Goal: Task Accomplishment & Management: Complete application form

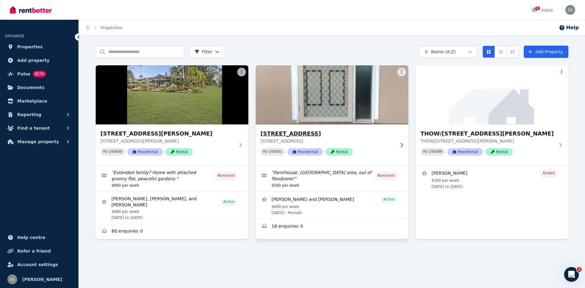
click at [309, 134] on h3 "[STREET_ADDRESS]" at bounding box center [328, 133] width 134 height 9
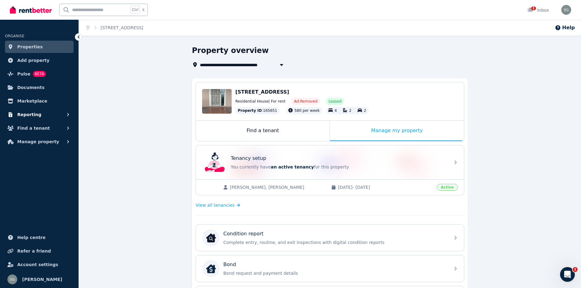
click at [21, 116] on span "Reporting" at bounding box center [29, 114] width 24 height 7
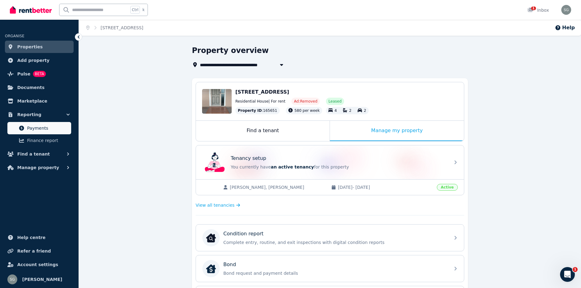
click at [39, 128] on span "Payments" at bounding box center [48, 127] width 42 height 7
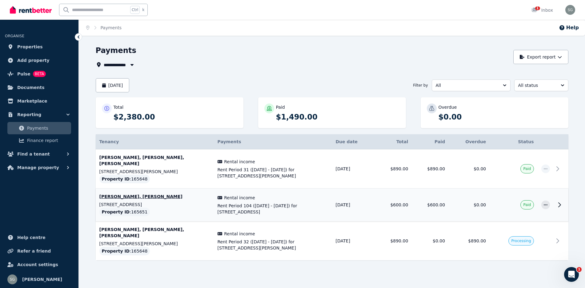
click at [139, 193] on p "[PERSON_NAME], [PERSON_NAME]" at bounding box center [154, 196] width 111 height 6
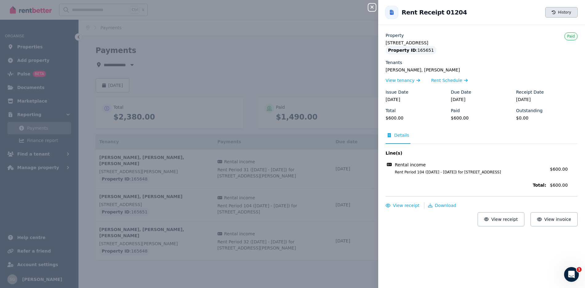
click at [559, 10] on button "History" at bounding box center [562, 12] width 32 height 10
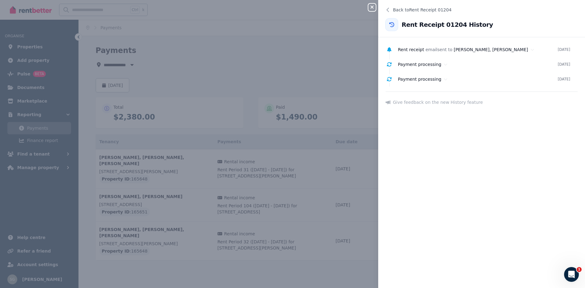
click at [390, 24] on icon at bounding box center [392, 24] width 5 height 5
click at [390, 9] on icon at bounding box center [387, 9] width 5 height 5
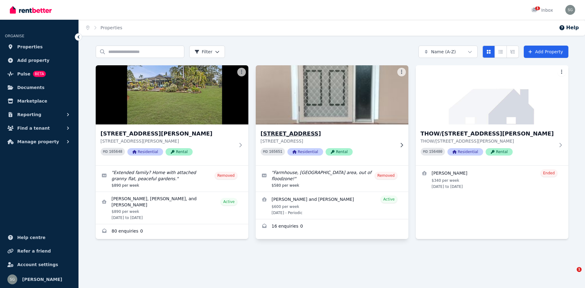
click at [284, 133] on h3 "[STREET_ADDRESS]" at bounding box center [328, 133] width 134 height 9
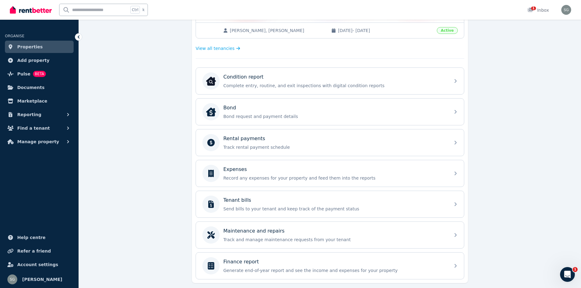
scroll to position [175, 0]
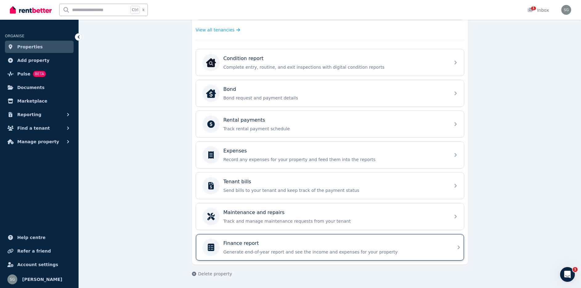
click at [238, 242] on p "Finance report" at bounding box center [240, 243] width 35 height 7
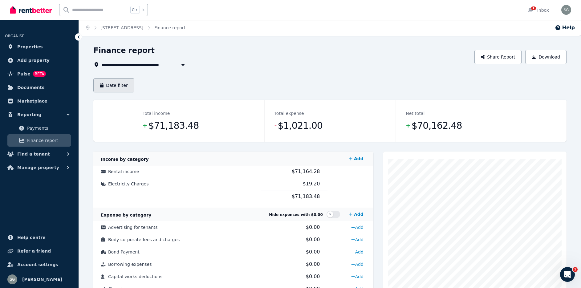
click at [123, 85] on button "Date filter" at bounding box center [113, 85] width 41 height 14
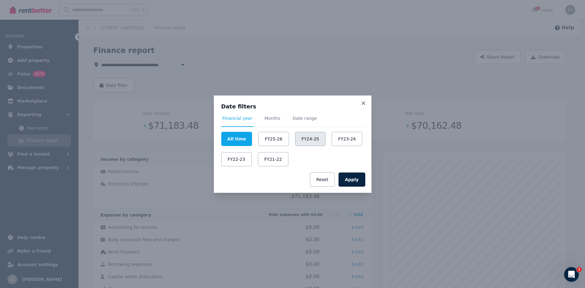
click at [315, 138] on button "FY24-25" at bounding box center [310, 139] width 30 height 14
click at [348, 183] on button "Apply" at bounding box center [352, 179] width 27 height 14
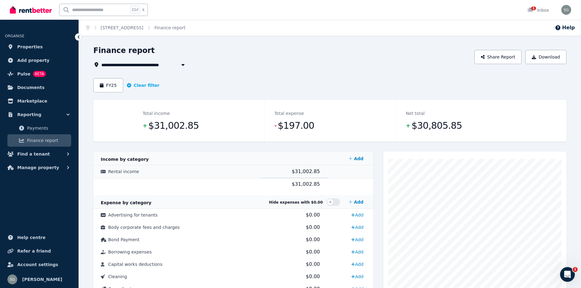
click at [116, 170] on span "Rental income" at bounding box center [123, 171] width 31 height 5
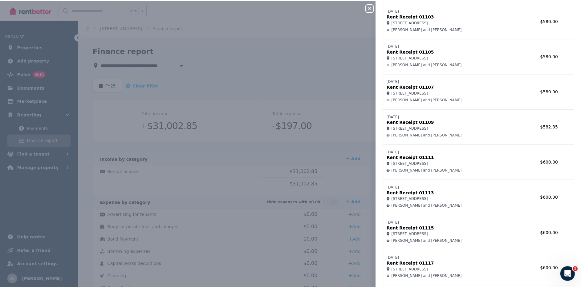
scroll to position [246, 0]
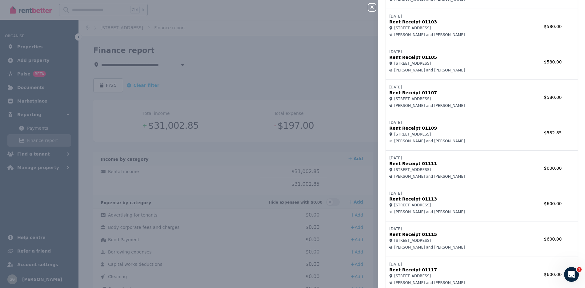
click at [373, 4] on button "Close panel" at bounding box center [372, 7] width 7 height 7
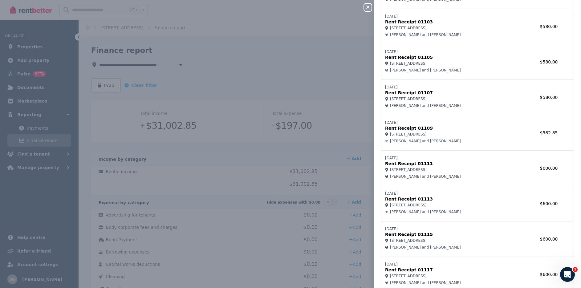
scroll to position [0, 0]
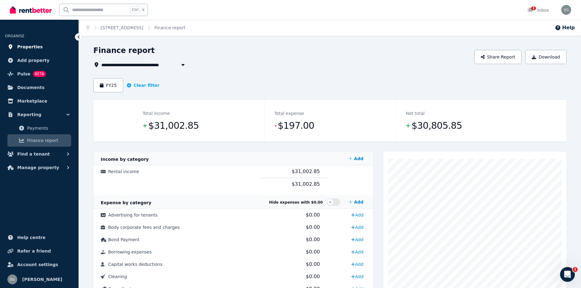
click at [34, 47] on span "Properties" at bounding box center [30, 46] width 26 height 7
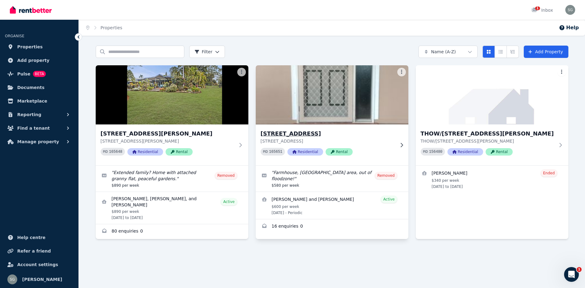
click at [282, 134] on h3 "[STREET_ADDRESS]" at bounding box center [328, 133] width 134 height 9
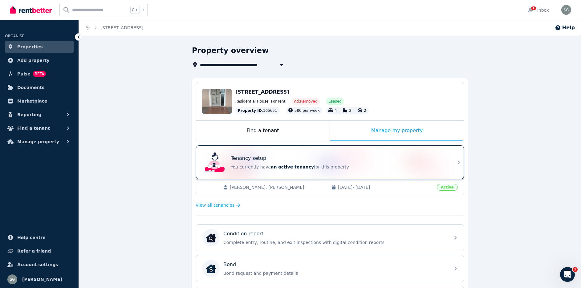
click at [238, 157] on p "Tenancy setup" at bounding box center [248, 158] width 35 height 7
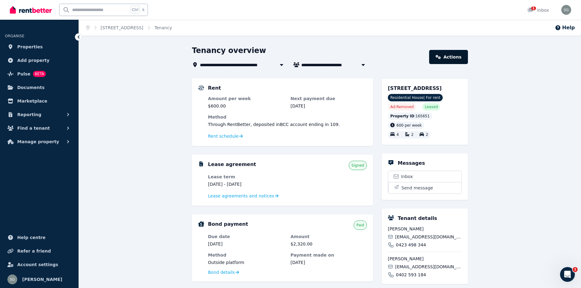
click at [450, 57] on link "Actions" at bounding box center [448, 57] width 39 height 14
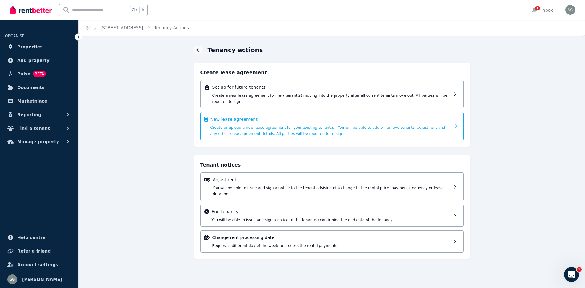
click at [255, 117] on div "New lease agreement Create or upload a new lease agreement for your existing te…" at bounding box center [331, 126] width 241 height 20
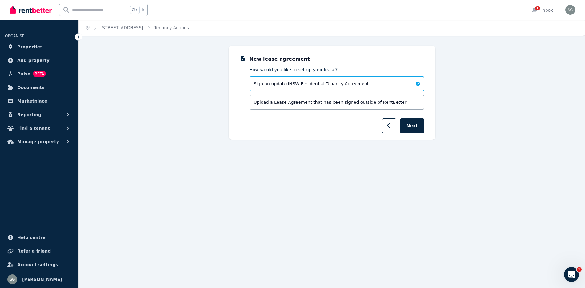
click at [271, 82] on span "Sign an updated NSW Residential Tenancy Agreement" at bounding box center [311, 84] width 115 height 6
click at [417, 123] on button "Next" at bounding box center [412, 125] width 24 height 15
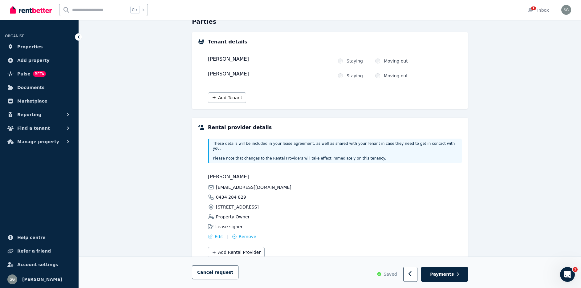
scroll to position [77, 0]
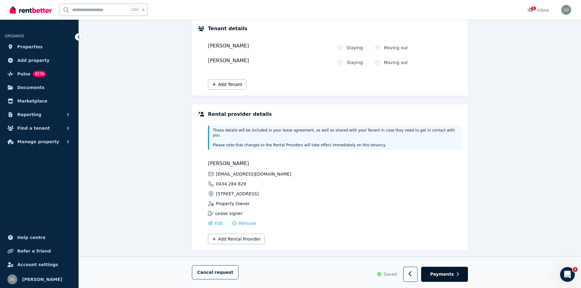
click at [446, 273] on span "Payments" at bounding box center [442, 274] width 24 height 6
select select "**********"
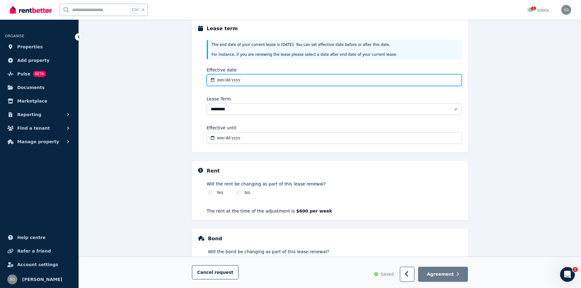
click at [227, 79] on input "Effective date" at bounding box center [334, 80] width 255 height 12
click at [219, 79] on input "Effective date" at bounding box center [334, 80] width 255 height 12
click at [228, 79] on input "Effective date" at bounding box center [334, 80] width 255 height 12
click at [234, 81] on input "**********" at bounding box center [334, 80] width 255 height 12
type input "**********"
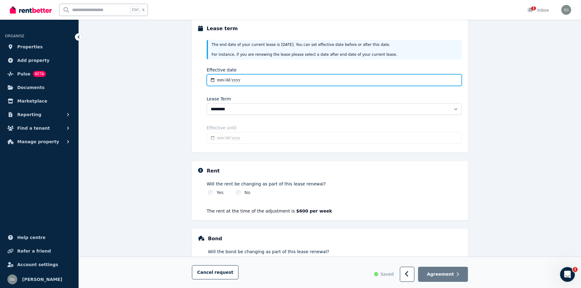
click at [249, 78] on input "**********" at bounding box center [334, 80] width 255 height 12
click at [235, 79] on input "**********" at bounding box center [334, 80] width 255 height 12
click at [236, 80] on input "**********" at bounding box center [334, 80] width 255 height 12
type input "**********"
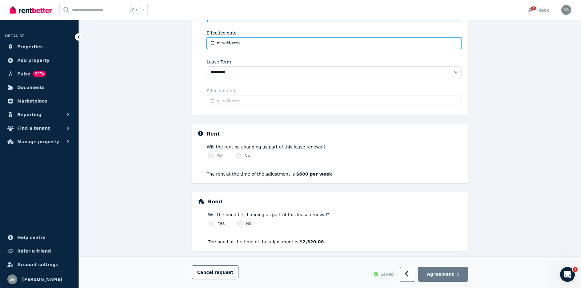
scroll to position [120, 0]
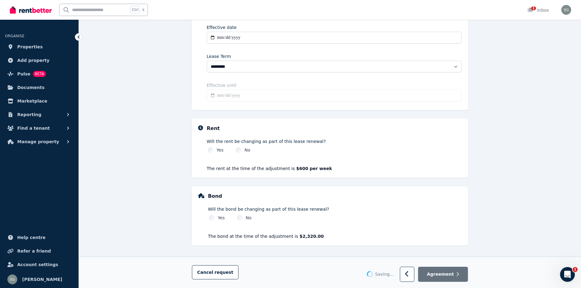
click at [437, 278] on button "Agreement" at bounding box center [443, 274] width 50 height 15
type input "**********"
click at [441, 274] on span "Agreement" at bounding box center [440, 274] width 27 height 6
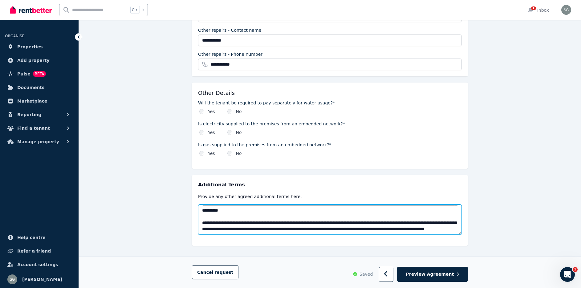
scroll to position [0, 0]
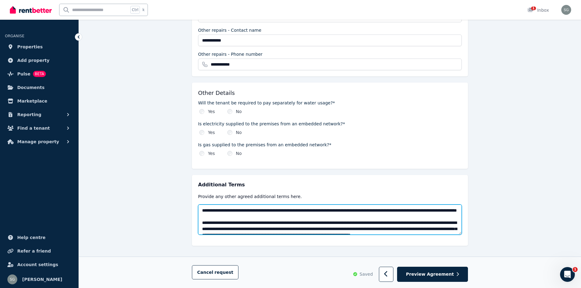
click at [201, 204] on textarea at bounding box center [330, 219] width 264 height 30
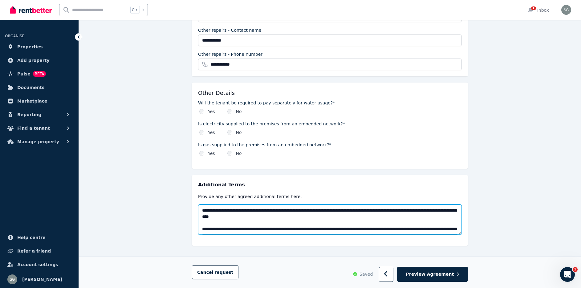
click at [209, 204] on textarea at bounding box center [330, 219] width 264 height 30
click at [306, 204] on textarea at bounding box center [330, 219] width 264 height 30
click at [320, 205] on textarea at bounding box center [330, 219] width 264 height 30
click at [395, 204] on textarea at bounding box center [330, 219] width 264 height 30
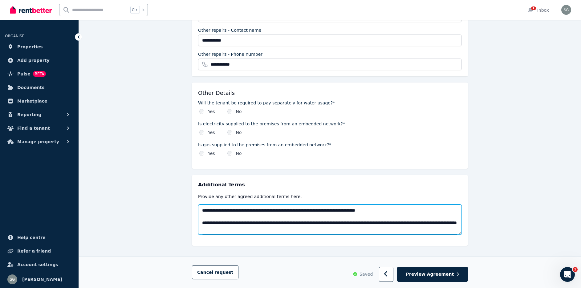
click at [335, 204] on textarea at bounding box center [330, 219] width 264 height 30
click at [341, 204] on textarea at bounding box center [330, 219] width 264 height 30
click at [274, 204] on textarea at bounding box center [330, 219] width 264 height 30
click at [363, 204] on textarea at bounding box center [330, 219] width 264 height 30
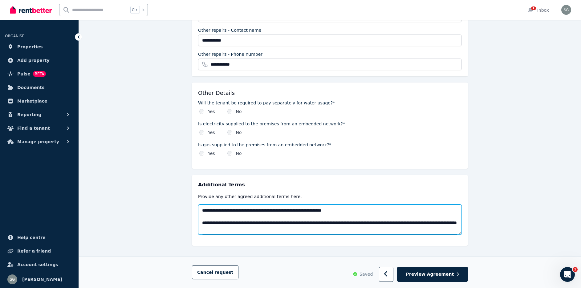
click at [305, 204] on textarea at bounding box center [330, 219] width 264 height 30
type textarea "**********"
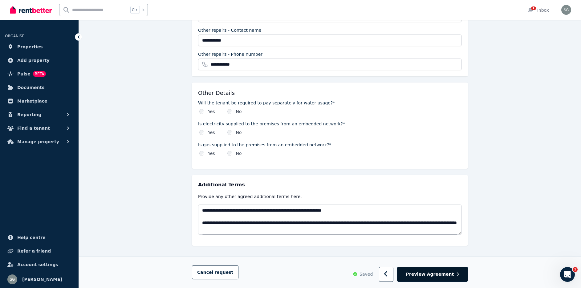
click at [447, 274] on span "Preview Agreement" at bounding box center [430, 274] width 48 height 6
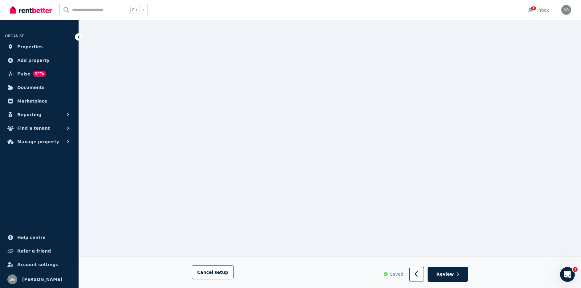
scroll to position [7758, 0]
click at [457, 274] on icon "button" at bounding box center [457, 274] width 3 height 4
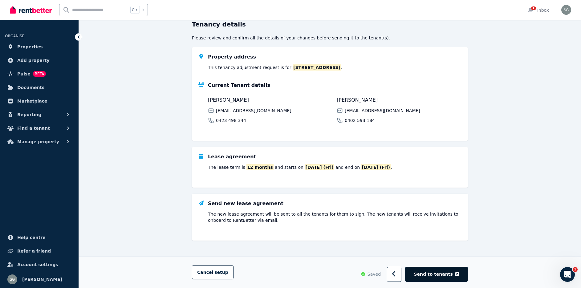
scroll to position [63, 0]
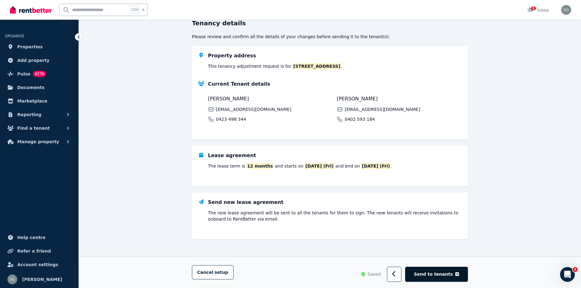
click at [432, 274] on span "Send to tenants" at bounding box center [433, 274] width 39 height 6
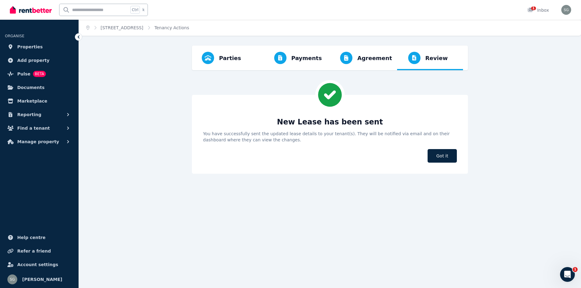
scroll to position [0, 0]
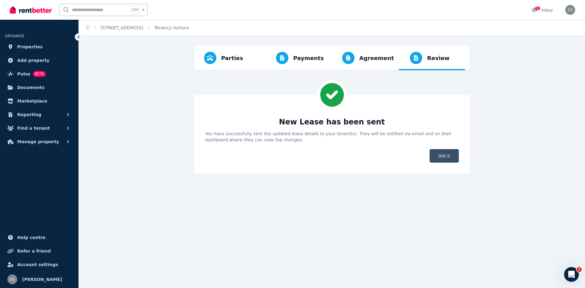
click at [444, 156] on span "Got it" at bounding box center [444, 156] width 29 height 14
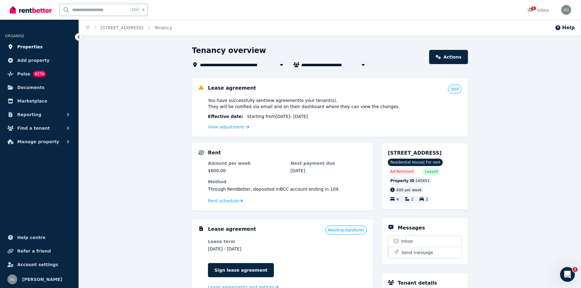
click at [34, 49] on span "Properties" at bounding box center [30, 46] width 26 height 7
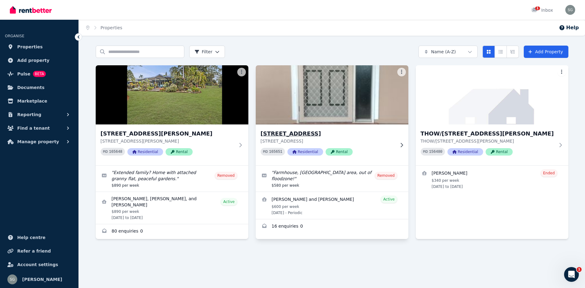
click at [315, 136] on h3 "[STREET_ADDRESS]" at bounding box center [328, 133] width 134 height 9
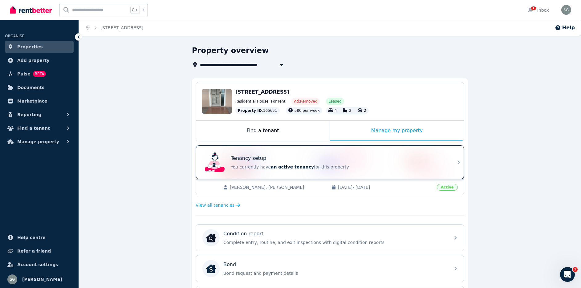
click at [274, 164] on div "Tenancy setup You currently have an active tenancy for this property" at bounding box center [339, 162] width 216 height 15
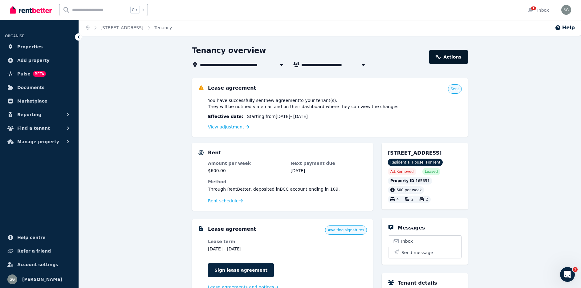
click at [459, 56] on link "Actions" at bounding box center [448, 57] width 39 height 14
